Goal: Learn about a topic

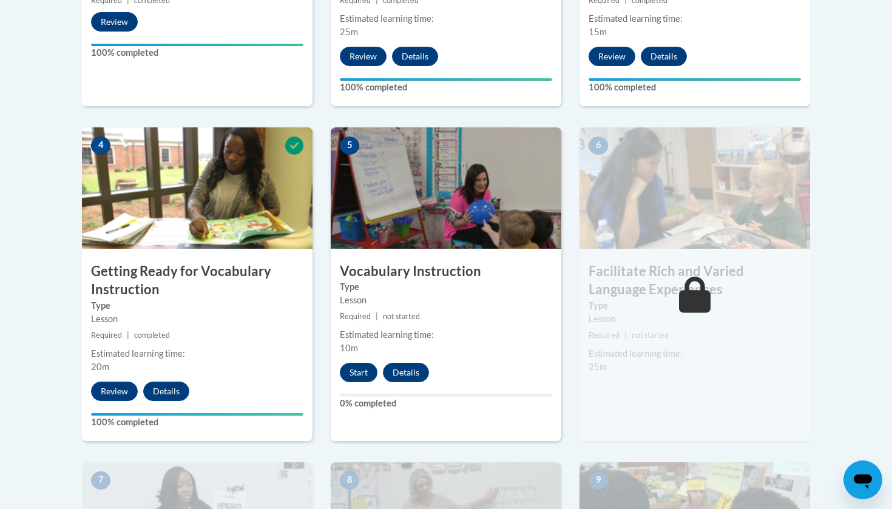
scroll to position [639, 0]
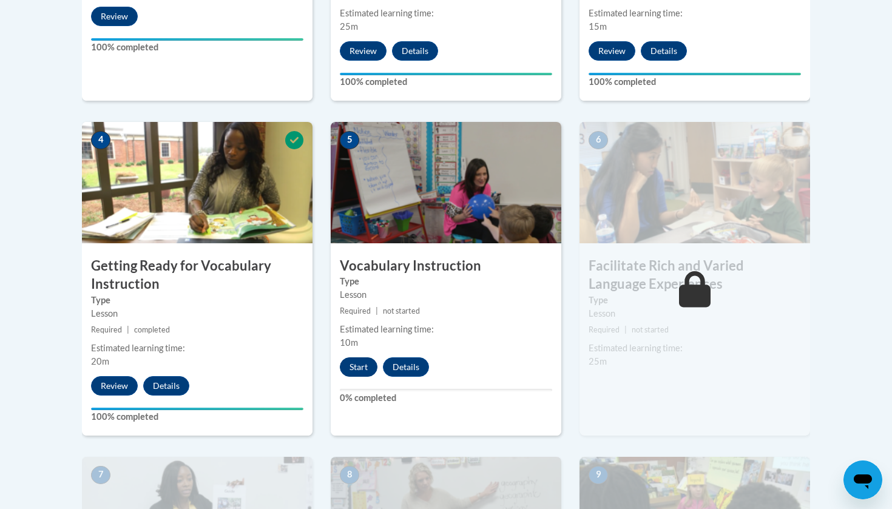
click at [350, 365] on button "Start" at bounding box center [359, 366] width 38 height 19
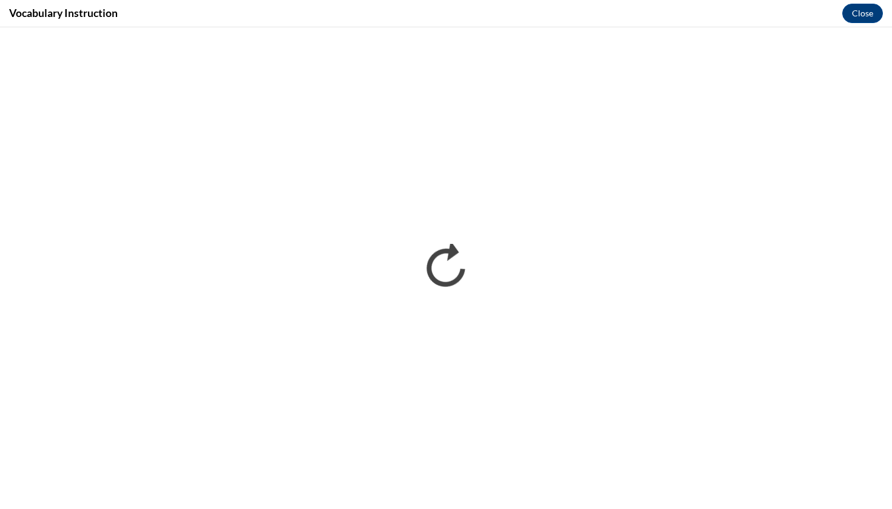
scroll to position [0, 0]
